Goal: Check status: Check status

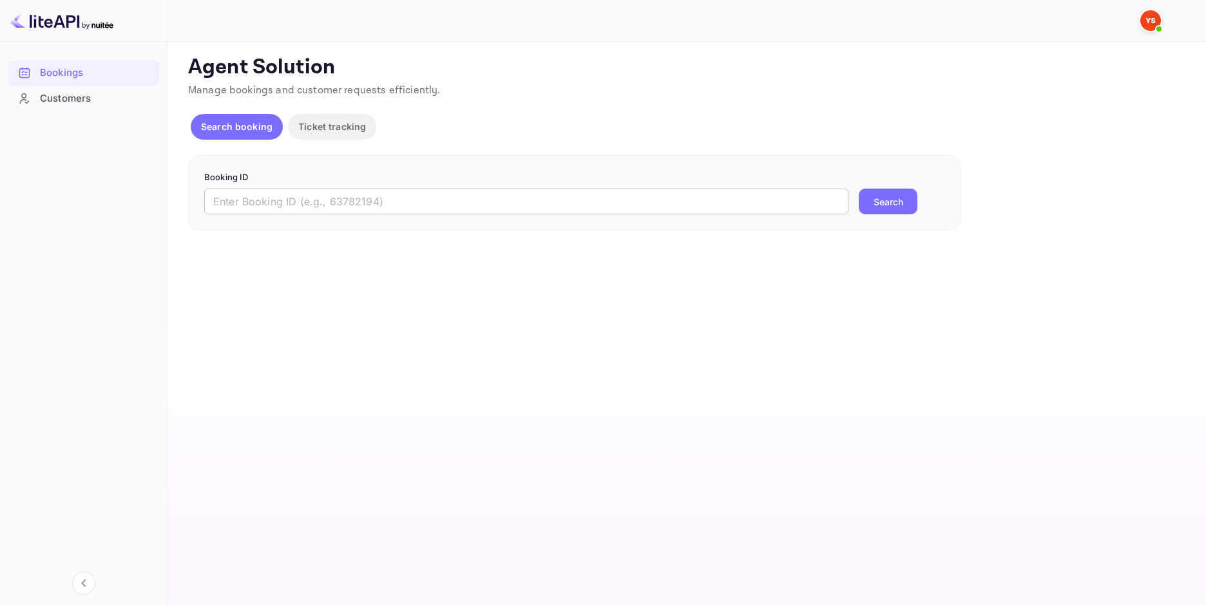
click at [433, 202] on input "text" at bounding box center [526, 202] width 644 height 26
paste input "9435119"
type input "9435119"
click at [908, 198] on button "Search" at bounding box center [888, 202] width 59 height 26
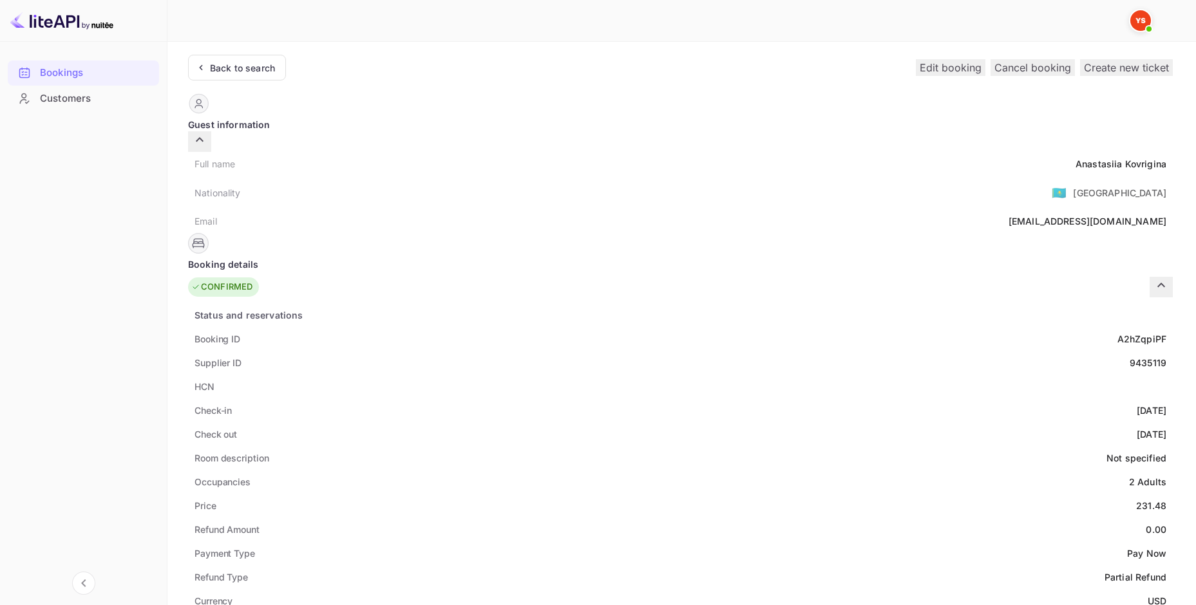
scroll to position [408, 0]
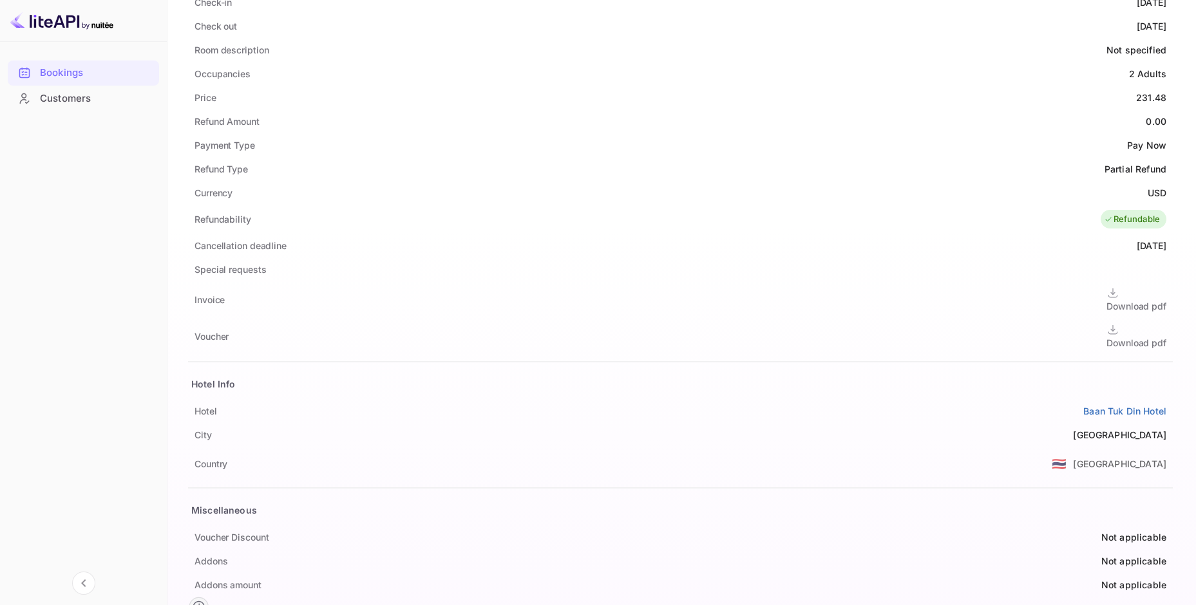
click at [1107, 336] on div "Download pdf" at bounding box center [1137, 343] width 60 height 14
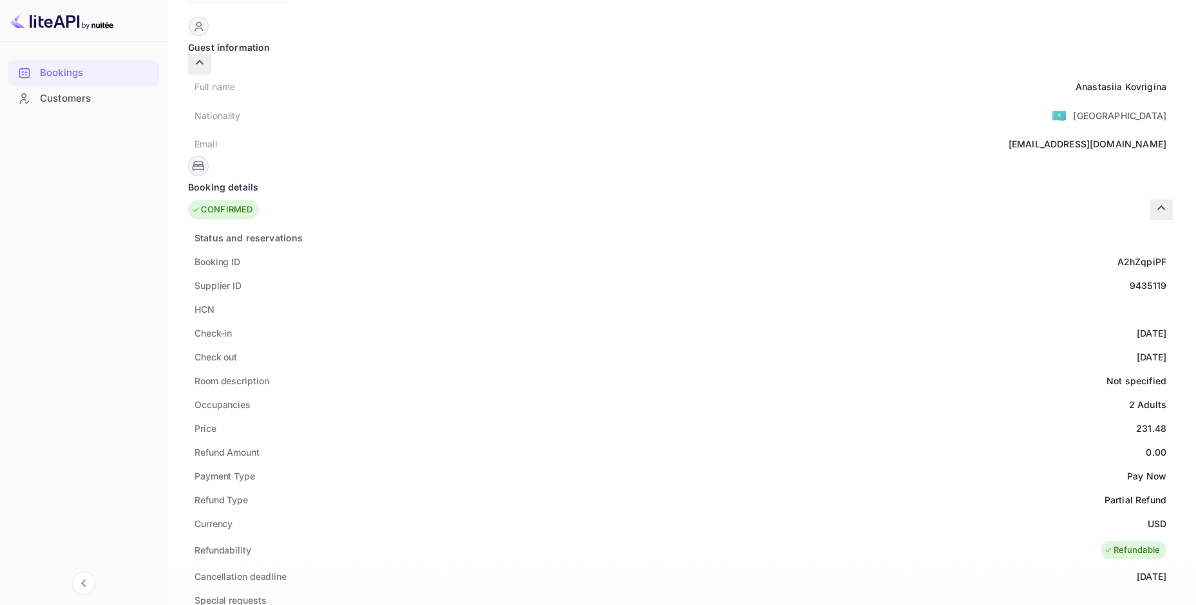
scroll to position [0, 0]
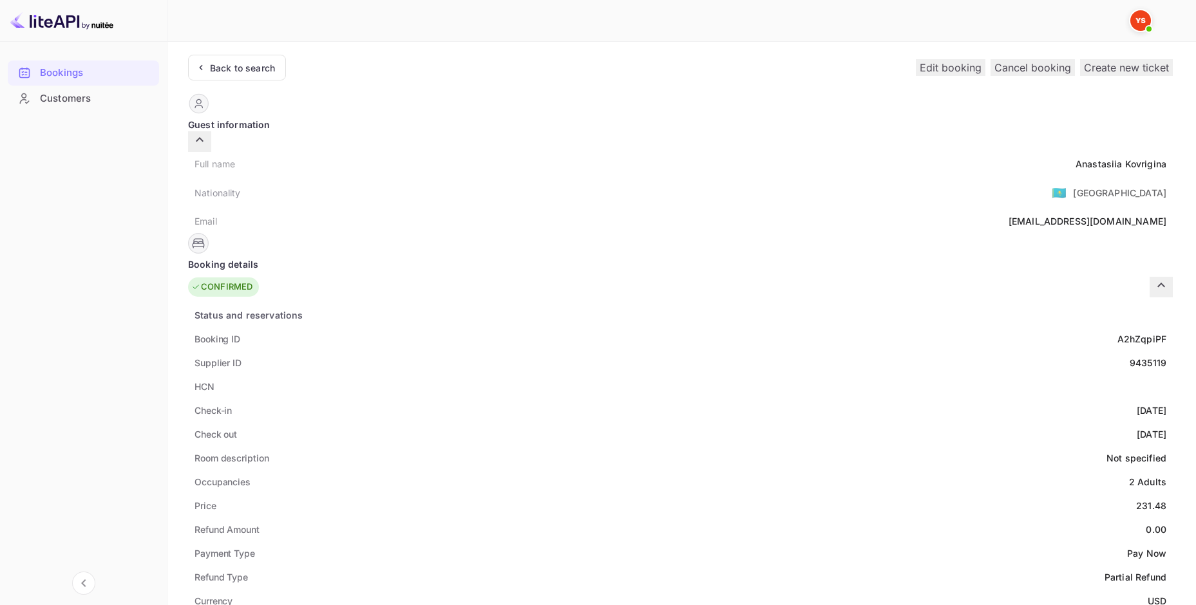
click at [238, 64] on div "Back to search" at bounding box center [242, 68] width 65 height 14
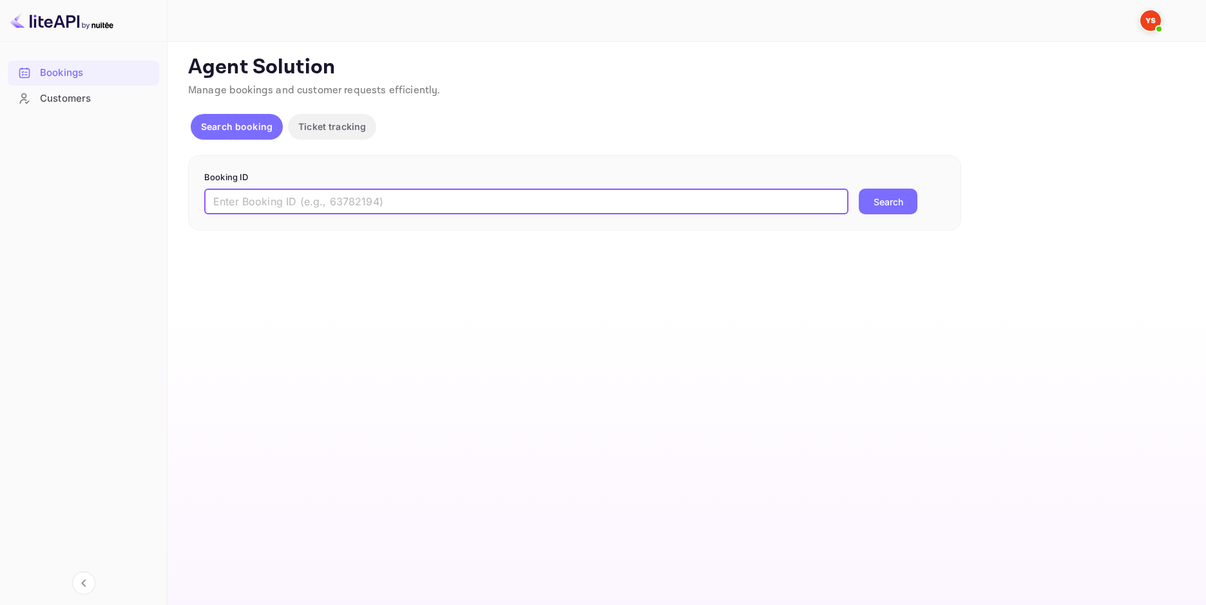
click at [377, 198] on input "text" at bounding box center [526, 202] width 644 height 26
paste input "9435143"
type input "9435143"
click at [886, 209] on button "Search" at bounding box center [888, 202] width 59 height 26
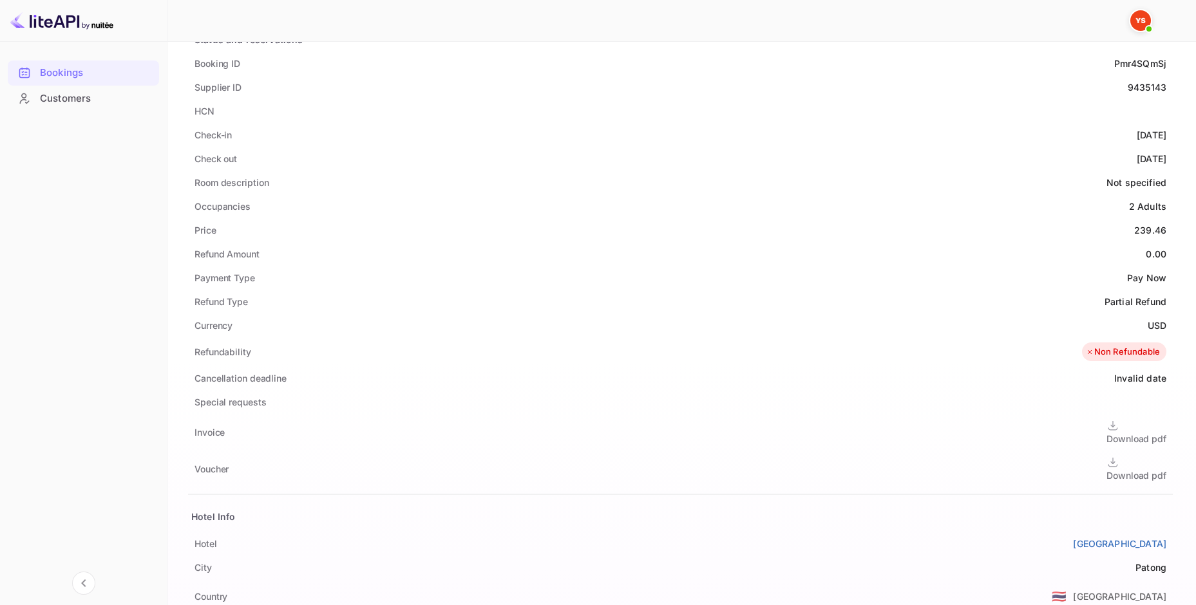
scroll to position [408, 0]
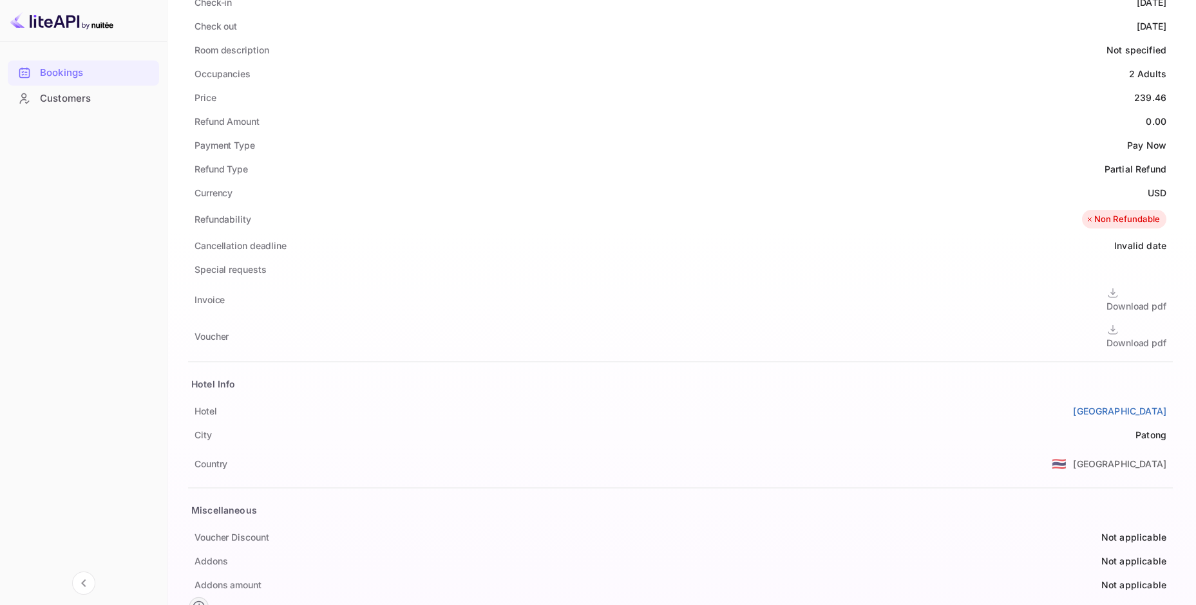
click at [1107, 325] on div "Download pdf" at bounding box center [1137, 336] width 60 height 26
